Goal: Transaction & Acquisition: Subscribe to service/newsletter

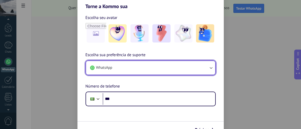
click at [126, 68] on button "WhatsApp" at bounding box center [150, 68] width 129 height 14
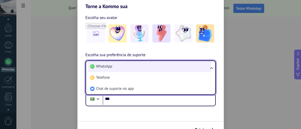
click at [123, 66] on li "WhatsApp" at bounding box center [149, 66] width 123 height 11
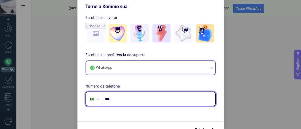
click at [125, 101] on input "***" at bounding box center [159, 99] width 112 height 12
type input "**********"
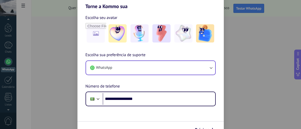
drag, startPoint x: 297, startPoint y: 26, endPoint x: 257, endPoint y: 40, distance: 42.2
click at [297, 33] on div "**********" at bounding box center [150, 64] width 301 height 129
click at [164, 117] on form "**********" at bounding box center [150, 73] width 146 height 128
click at [115, 35] on img at bounding box center [117, 33] width 18 height 18
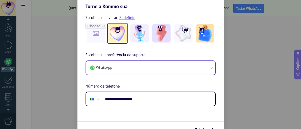
click at [120, 33] on img at bounding box center [117, 33] width 18 height 18
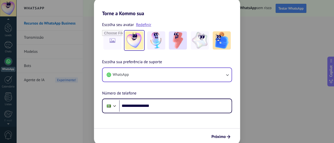
drag, startPoint x: 268, startPoint y: 1, endPoint x: 154, endPoint y: 128, distance: 170.6
click at [154, 128] on div "Próximo" at bounding box center [167, 136] width 146 height 17
click at [219, 128] on span "Próximo" at bounding box center [219, 137] width 14 height 4
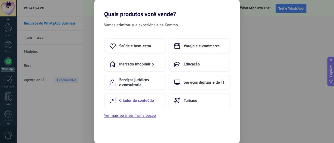
click at [144, 95] on button "Criador de conteúdo" at bounding box center [135, 100] width 62 height 15
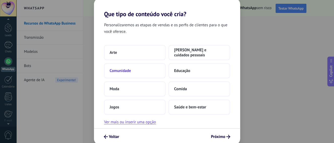
click at [133, 73] on button "Comunidade" at bounding box center [135, 70] width 62 height 15
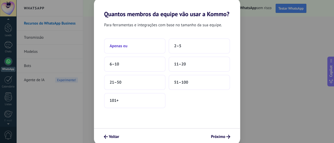
click at [110, 43] on span "Apenas eu" at bounding box center [119, 45] width 18 height 5
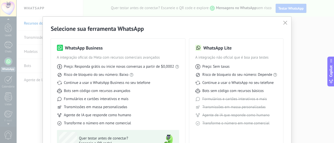
click at [186, 10] on div "Selecione sua ferramenta WhatsApp WhatsApp Business A integração oficial da Met…" at bounding box center [167, 71] width 334 height 143
drag, startPoint x: 191, startPoint y: 30, endPoint x: 220, endPoint y: 4, distance: 38.2
click at [221, 3] on div "Selecione sua ferramenta WhatsApp WhatsApp Business A integração oficial da Met…" at bounding box center [167, 71] width 334 height 143
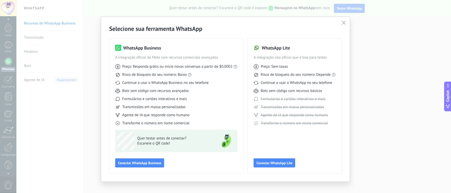
drag, startPoint x: 299, startPoint y: 1, endPoint x: 217, endPoint y: 165, distance: 183.4
click at [217, 128] on div "WhatsApp Business A integração oficial da Meta com recursos comerciais avançado…" at bounding box center [176, 106] width 122 height 123
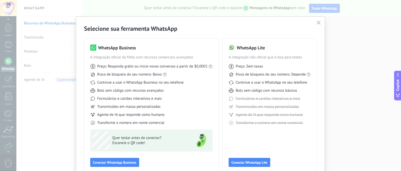
drag, startPoint x: 431, startPoint y: 0, endPoint x: 161, endPoint y: 158, distance: 313.2
click at [161, 128] on div "WhatsApp Business A integração oficial da Meta com recursos comerciais avançado…" at bounding box center [151, 106] width 122 height 123
click at [301, 25] on button "button" at bounding box center [319, 22] width 7 height 7
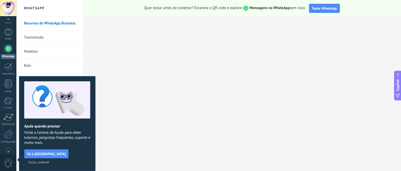
scroll to position [0, 0]
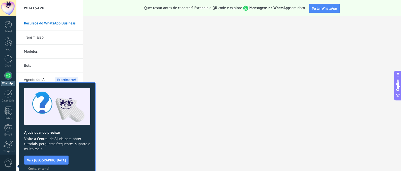
click at [44, 37] on link "Transmissão" at bounding box center [51, 38] width 54 height 14
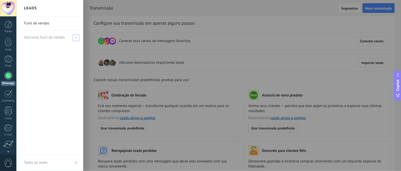
click at [74, 38] on span at bounding box center [76, 37] width 7 height 7
type input "**********"
drag, startPoint x: 74, startPoint y: 38, endPoint x: 58, endPoint y: 38, distance: 16.1
click at [58, 38] on input "**********" at bounding box center [47, 38] width 47 height 8
type input "*********"
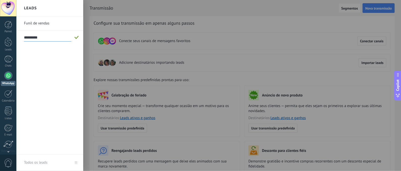
click at [77, 39] on span at bounding box center [77, 37] width 6 height 6
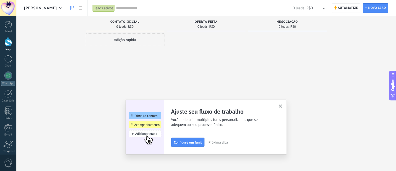
click at [115, 39] on div "Adição rápida" at bounding box center [125, 40] width 79 height 13
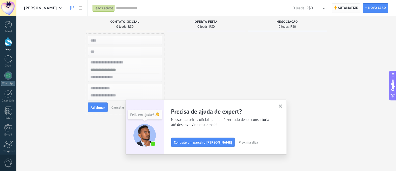
click at [301, 7] on span "Automatize" at bounding box center [348, 8] width 20 height 9
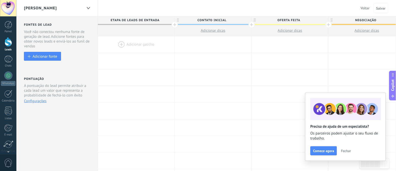
click at [301, 128] on span "Fechar" at bounding box center [346, 151] width 10 height 4
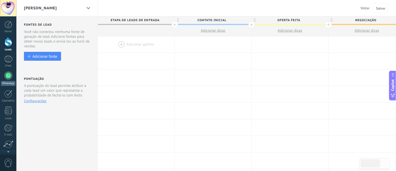
click at [8, 72] on div at bounding box center [8, 76] width 8 height 8
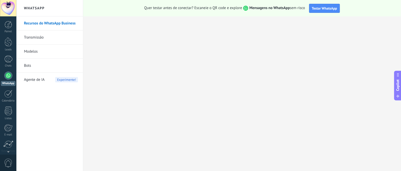
click at [41, 40] on link "Transmissão" at bounding box center [51, 38] width 54 height 14
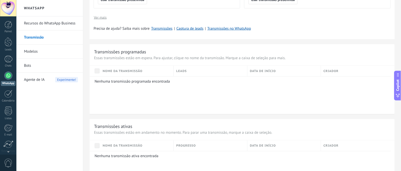
scroll to position [187, 0]
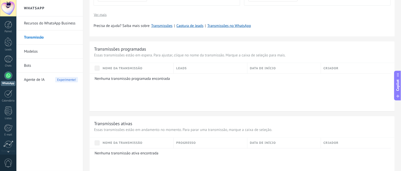
click at [137, 82] on div "Nenhuma transmissão programada encontrada" at bounding box center [240, 93] width 301 height 38
click at [146, 68] on div "Nome da transmissão" at bounding box center [136, 68] width 73 height 11
click at [62, 65] on link "Bots" at bounding box center [51, 66] width 54 height 14
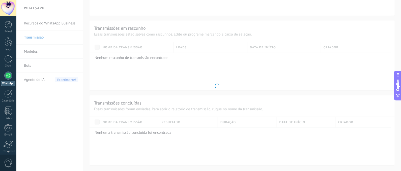
scroll to position [146, 0]
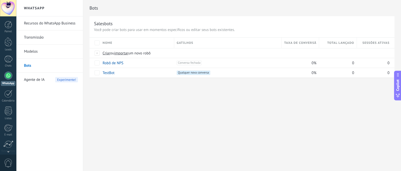
click at [69, 18] on link "Recursos do WhatsApp Business" at bounding box center [51, 23] width 54 height 14
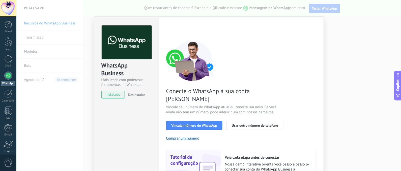
click at [218, 128] on img at bounding box center [193, 170] width 54 height 40
click at [105, 96] on span "instalado" at bounding box center [113, 95] width 23 height 8
click at [243, 35] on div "< Voltar 1 Selecionar aplicativo 2 Conectar Facebook 3 Finalizar configuração C…" at bounding box center [241, 107] width 150 height 165
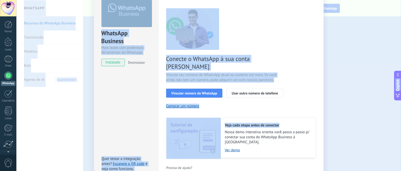
scroll to position [49, 0]
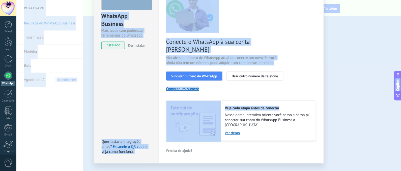
click at [291, 128] on html ".abccls-1,.abccls-2{fill-rule:evenodd}.abccls-2{fill:#fff} .abfcls-1{fill:none}…" at bounding box center [200, 85] width 401 height 171
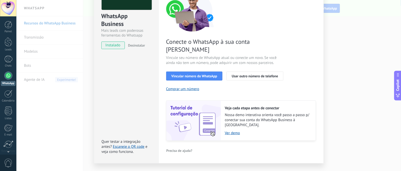
click at [301, 126] on div "Configurações Autorização Esta aba registra os usuários que permitiram acesso à…" at bounding box center [240, 65] width 165 height 197
click at [205, 72] on button "Vincular número do WhatsApp" at bounding box center [194, 76] width 56 height 9
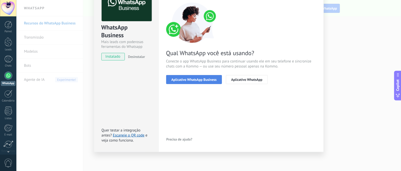
click at [205, 77] on button "Aplicativo WhatsApp Business" at bounding box center [194, 79] width 56 height 9
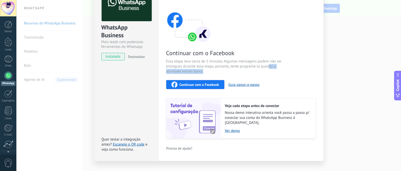
drag, startPoint x: 268, startPoint y: 80, endPoint x: 268, endPoint y: 65, distance: 14.6
click at [268, 65] on div "Continuar com o Facebook Essa etapa leva cerca de 5 minutos. Algumas mensagens …" at bounding box center [241, 71] width 150 height 136
click at [268, 63] on span "Essa etapa leva cerca de 5 minutos. Algumas mensagens podem não ser entregues d…" at bounding box center [226, 66] width 120 height 15
